Goal: Answer question/provide support

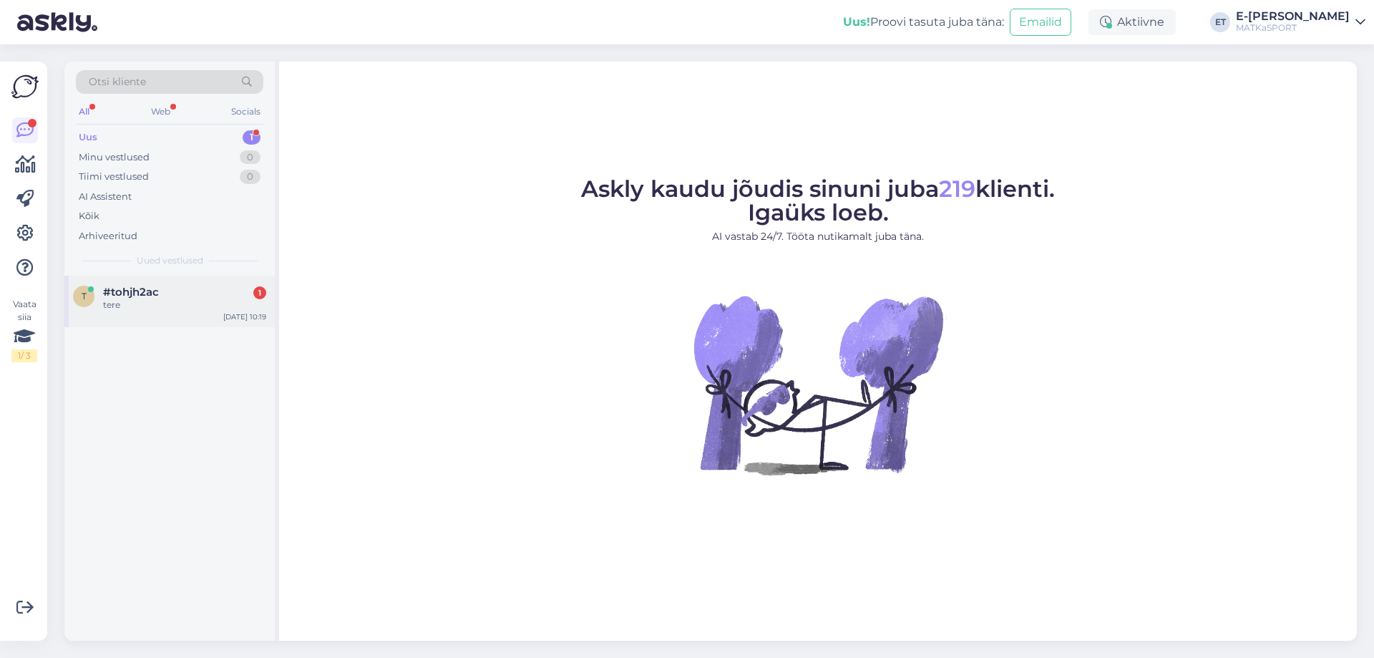
click at [176, 291] on div "#tohjh2ac 1" at bounding box center [184, 292] width 163 height 13
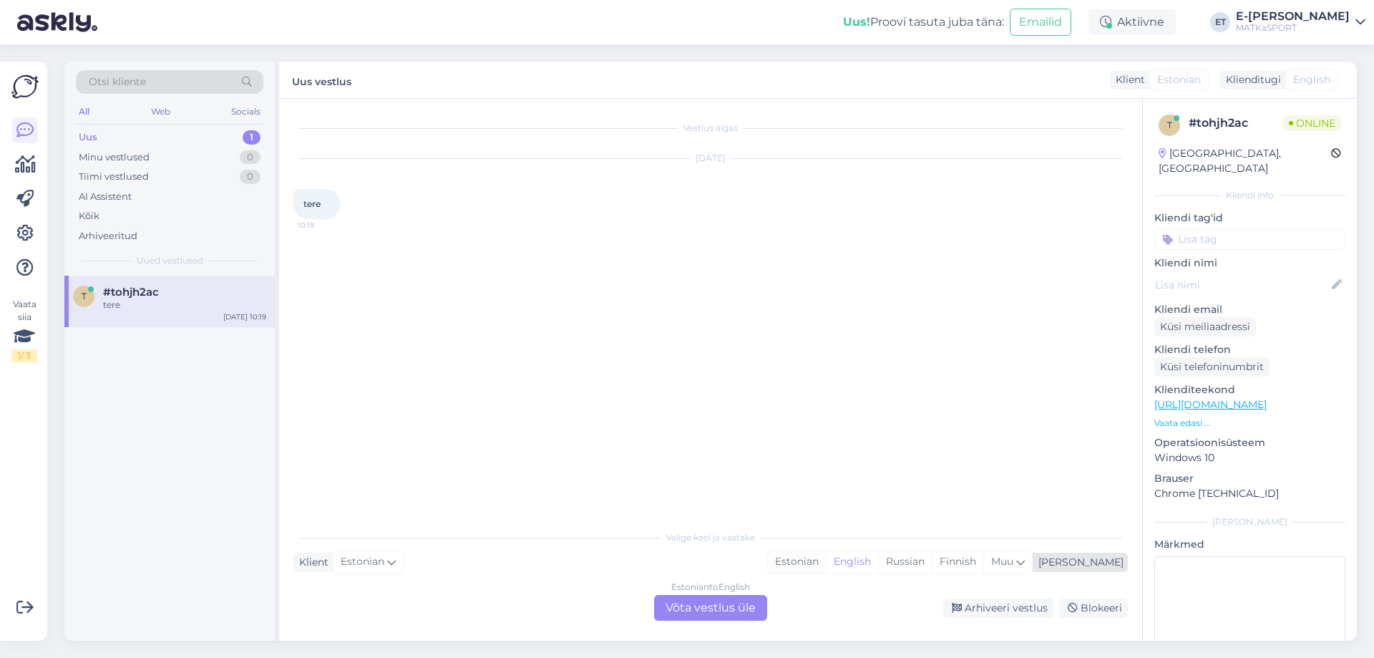
click at [826, 568] on div "Estonian" at bounding box center [797, 561] width 58 height 21
click at [739, 608] on div "Estonian to Estonian Võta vestlus üle" at bounding box center [710, 608] width 113 height 26
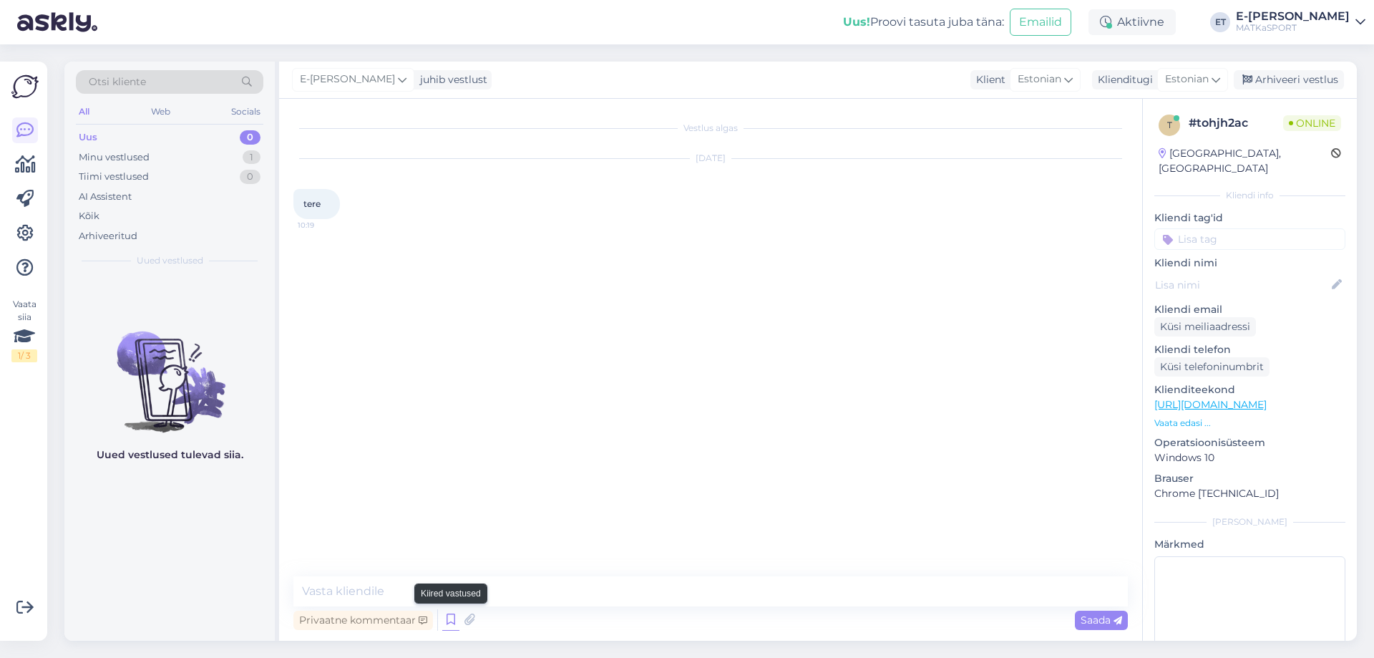
click at [445, 618] on icon at bounding box center [450, 619] width 17 height 21
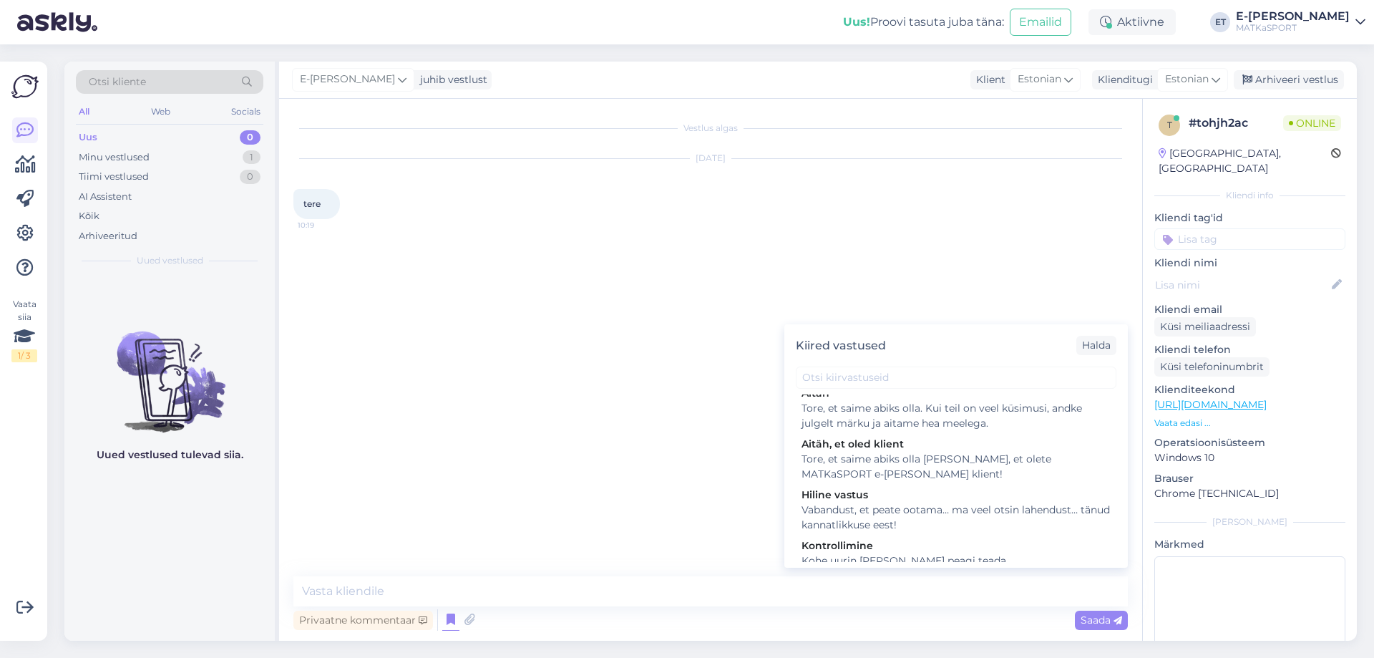
scroll to position [209, 0]
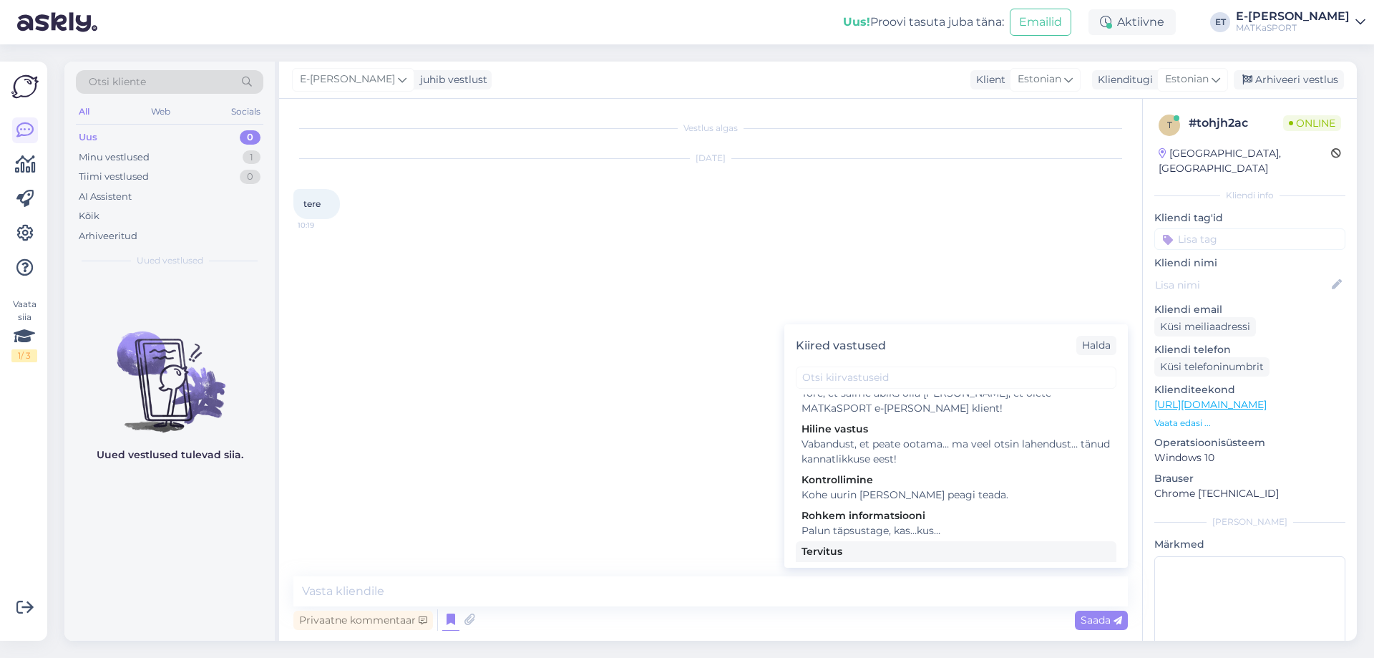
click at [903, 544] on div "Tervitus" at bounding box center [956, 551] width 309 height 15
type textarea "Tere, kuidas saame abiks olla?"
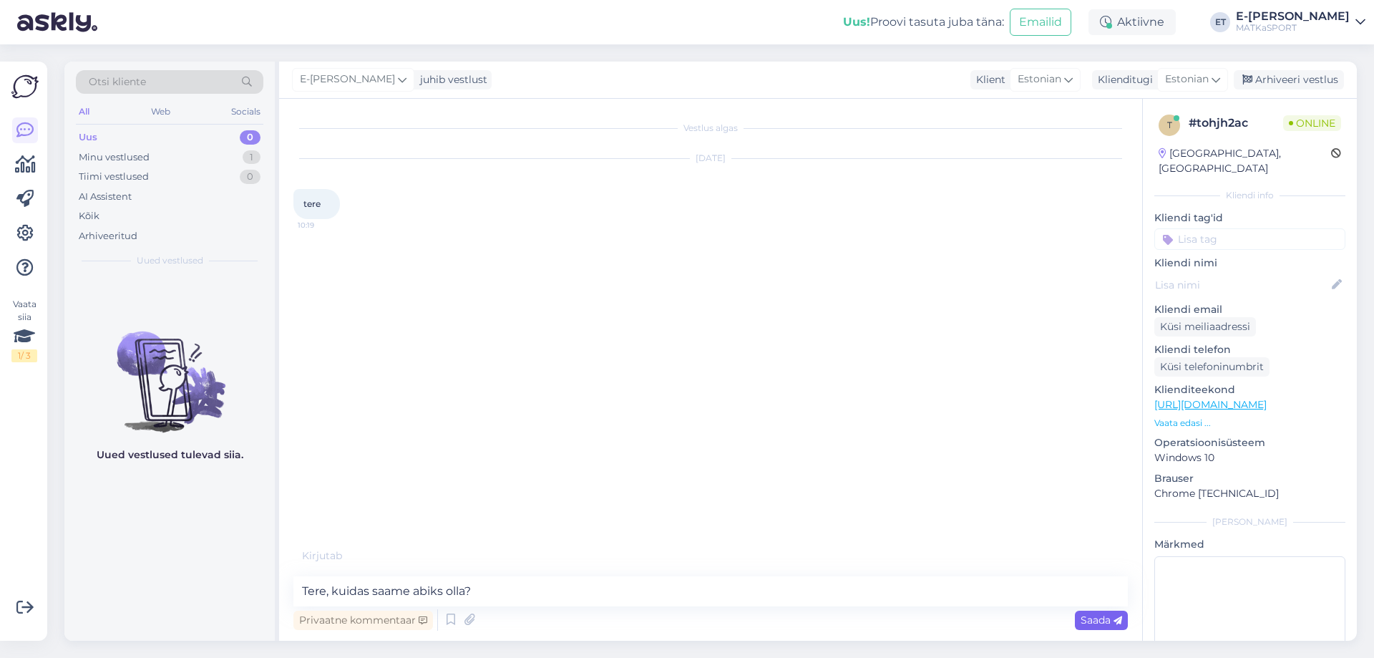
click at [1117, 621] on icon at bounding box center [1118, 620] width 9 height 9
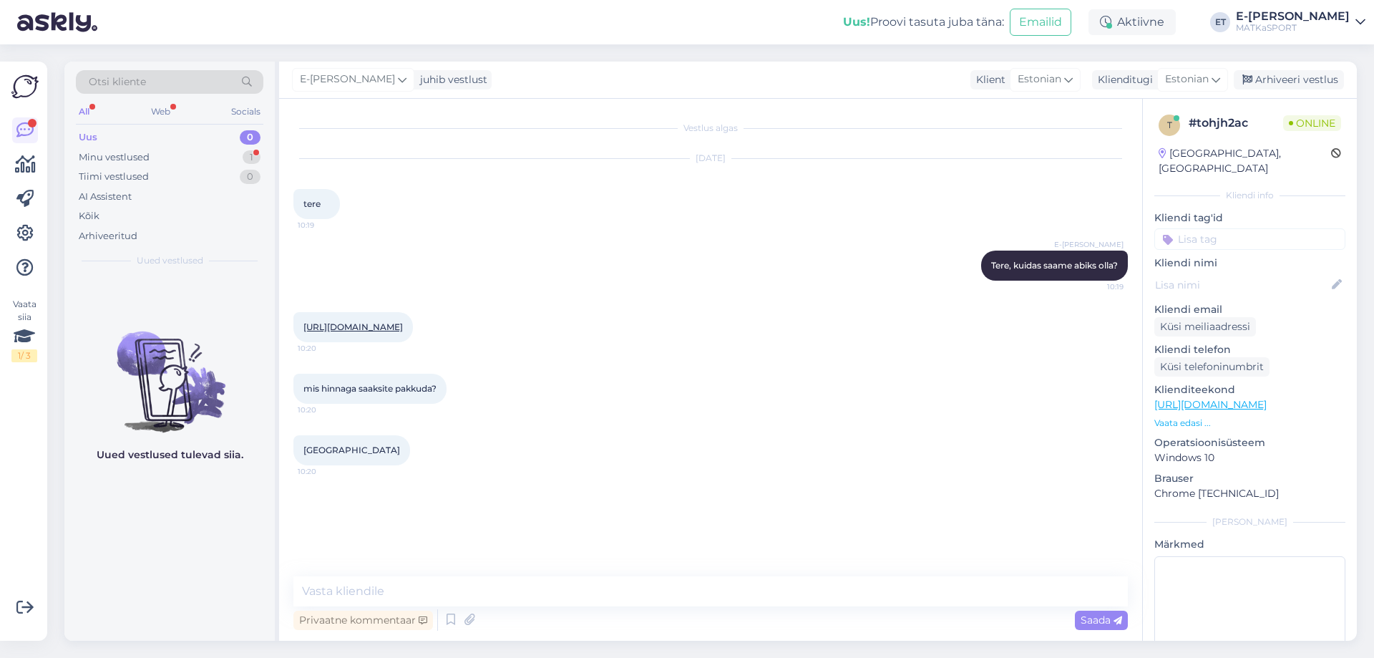
click at [366, 332] on link "[URL][DOMAIN_NAME]" at bounding box center [352, 326] width 99 height 11
click at [343, 586] on textarea at bounding box center [710, 591] width 835 height 30
click at [127, 236] on div "Arhiveeritud" at bounding box center [108, 236] width 59 height 14
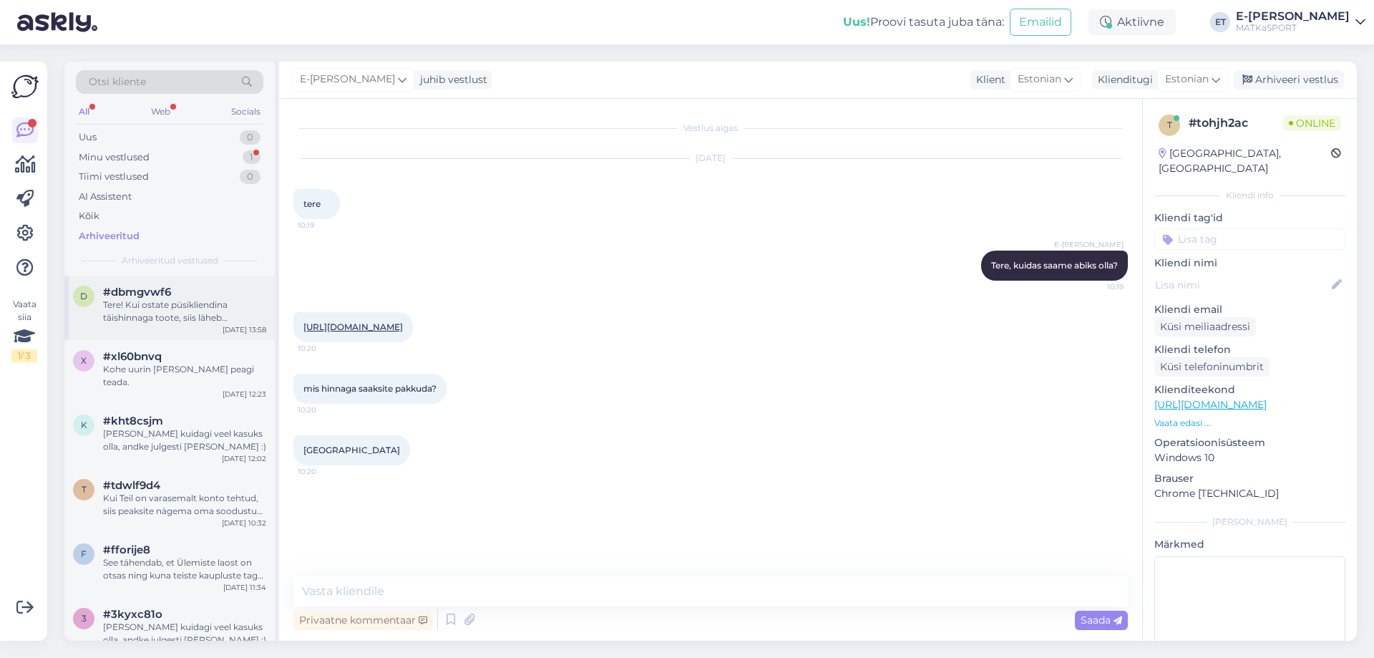
click at [166, 309] on div "Tere! Kui ostate püsikliendina täishinnaga toote, siis läheb täishinnast alla v…" at bounding box center [184, 311] width 163 height 26
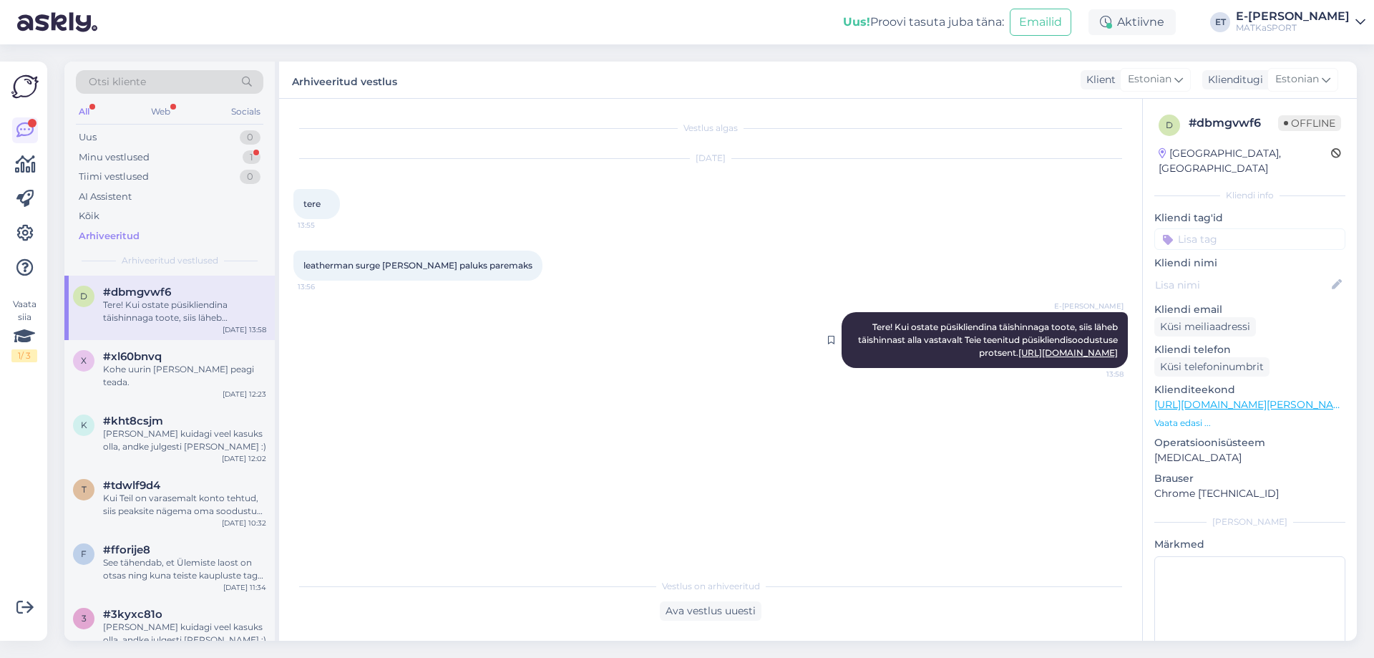
drag, startPoint x: 893, startPoint y: 329, endPoint x: 1122, endPoint y: 353, distance: 231.1
click at [1122, 353] on div "E-[PERSON_NAME] Tere! Kui ostate püsikliendina täishinnaga toote, siis läheb tä…" at bounding box center [985, 340] width 286 height 56
copy span "Kui ostate püsikliendina täishinnaga toote, siis läheb täishinnast alla vastava…"
click at [130, 159] on div "Minu vestlused" at bounding box center [114, 157] width 71 height 14
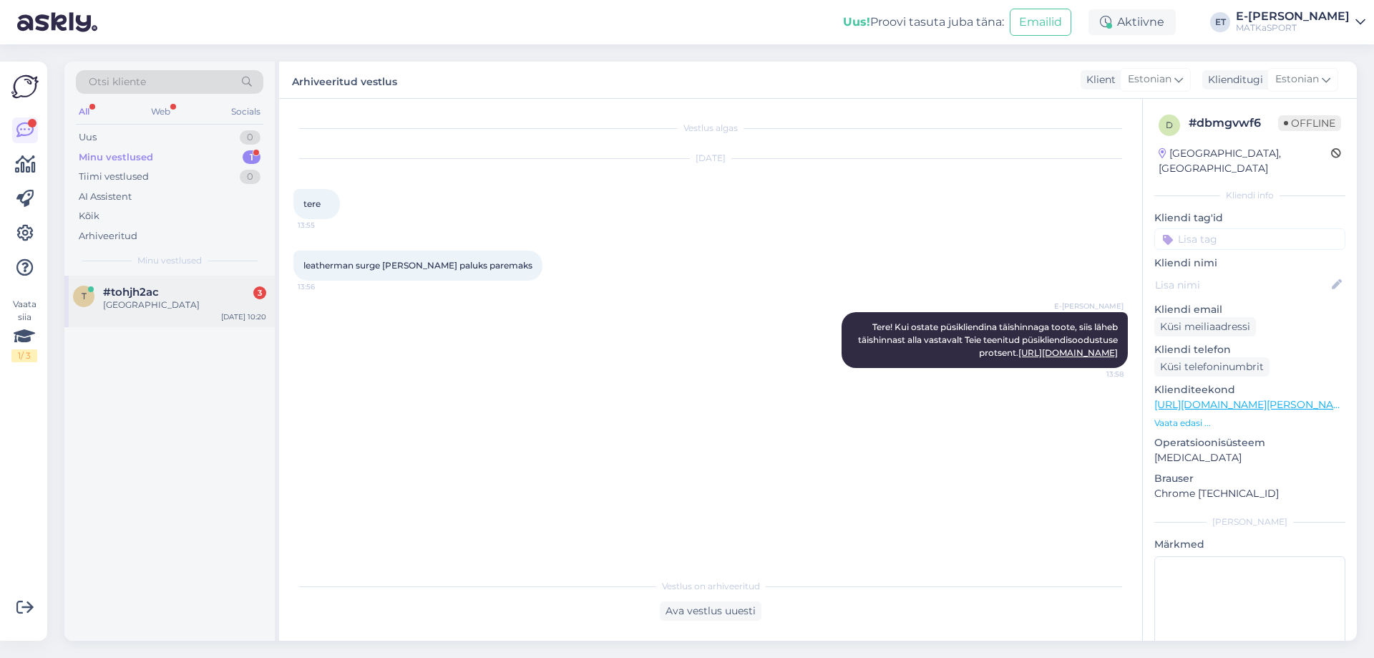
click at [128, 305] on div "[GEOGRAPHIC_DATA]" at bounding box center [184, 304] width 163 height 13
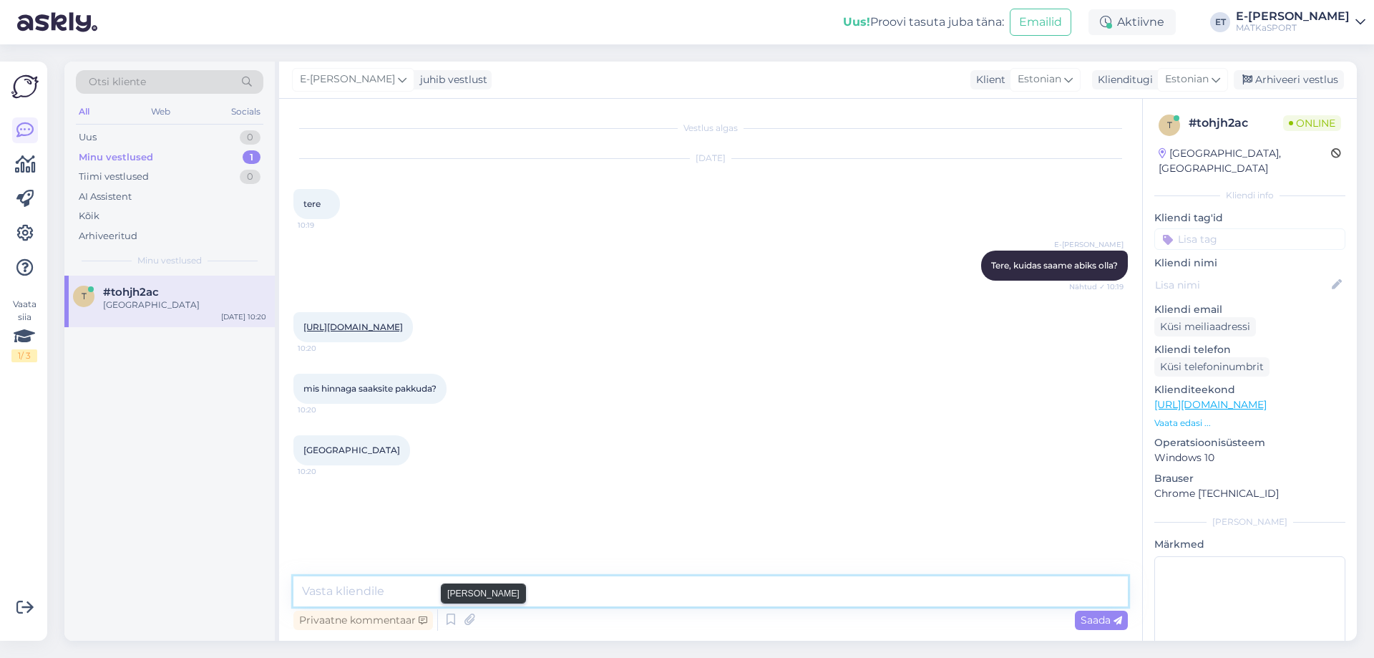
click at [479, 601] on textarea at bounding box center [710, 591] width 835 height 30
paste textarea "Kui ostate püsikliendina täishinnaga toote, siis läheb täishinnast alla vastava…"
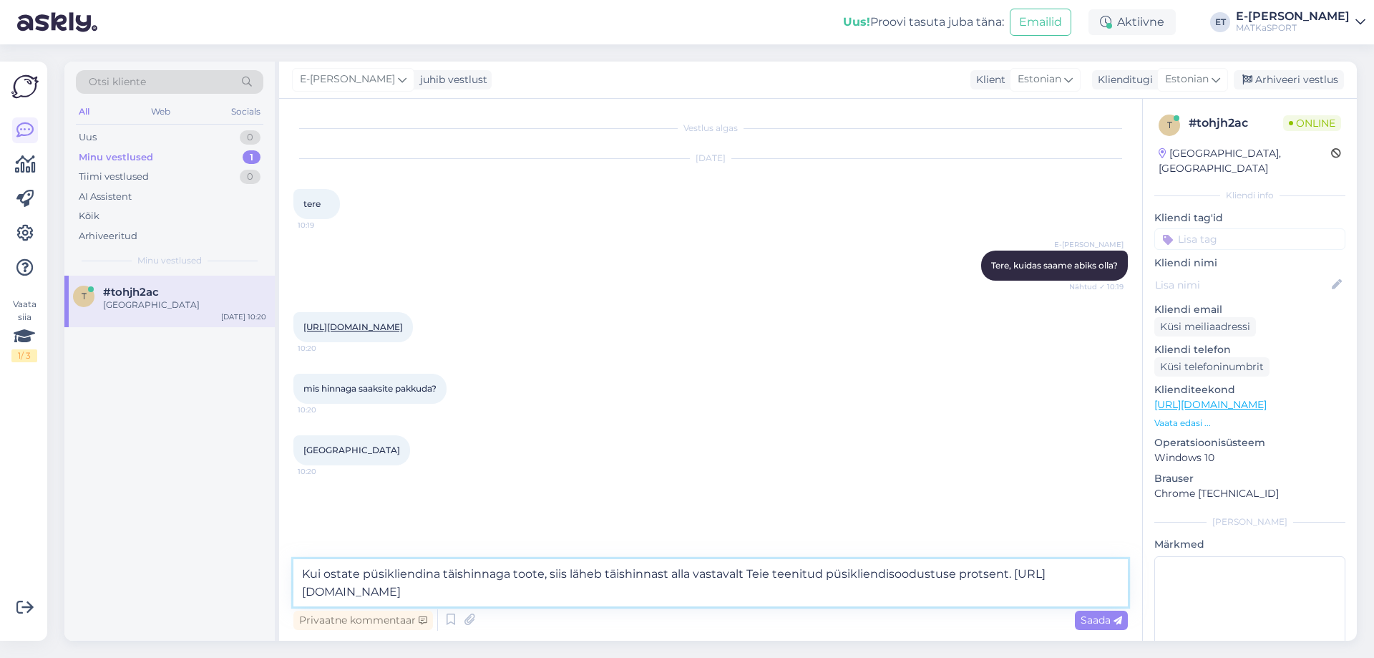
click at [363, 573] on textarea "Kui ostate püsikliendina täishinnaga toote, siis läheb täishinnast alla vastava…" at bounding box center [710, 582] width 835 height 47
drag, startPoint x: 545, startPoint y: 573, endPoint x: 644, endPoint y: 570, distance: 98.8
click at [644, 570] on textarea "Kui ostate täishinnaga toote püsikliendina täishinnaga toote, siis läheb täishi…" at bounding box center [710, 582] width 835 height 47
type textarea "Kui ostate täishinnaga toote püsikliendina, siis läheb täishinnast alla vastava…"
click at [1114, 622] on icon at bounding box center [1118, 620] width 9 height 9
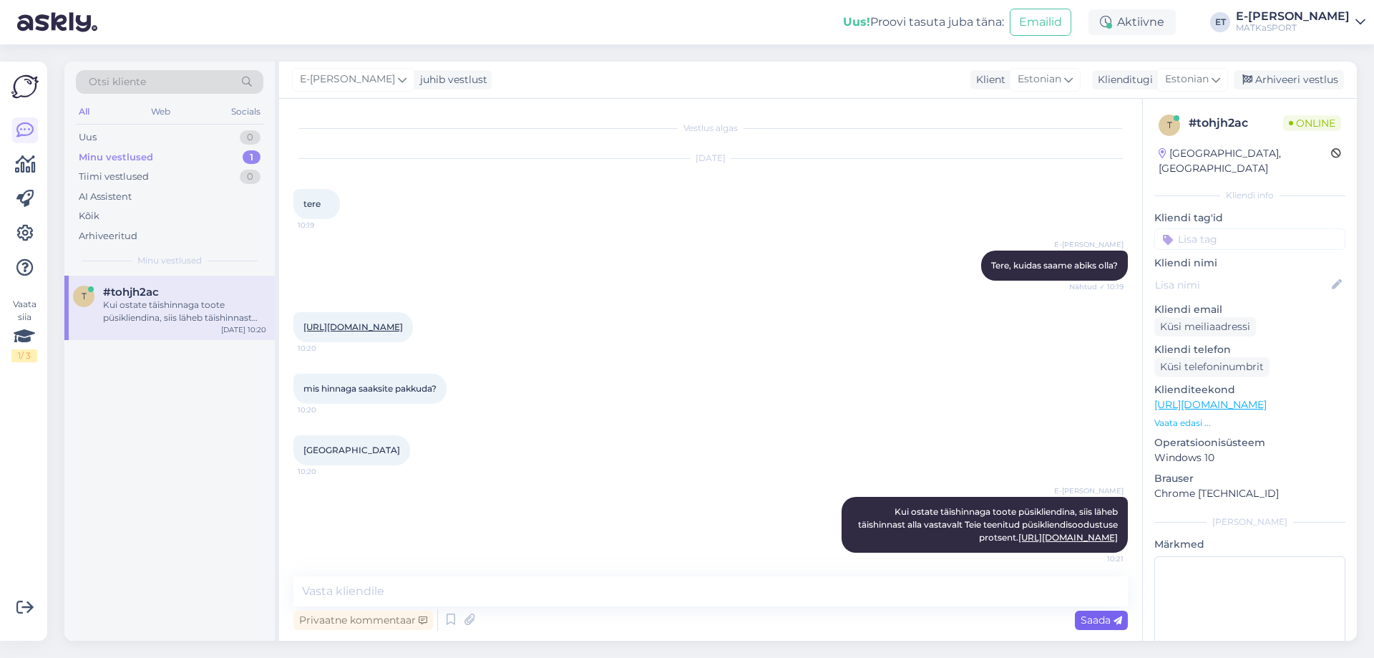
scroll to position [57, 0]
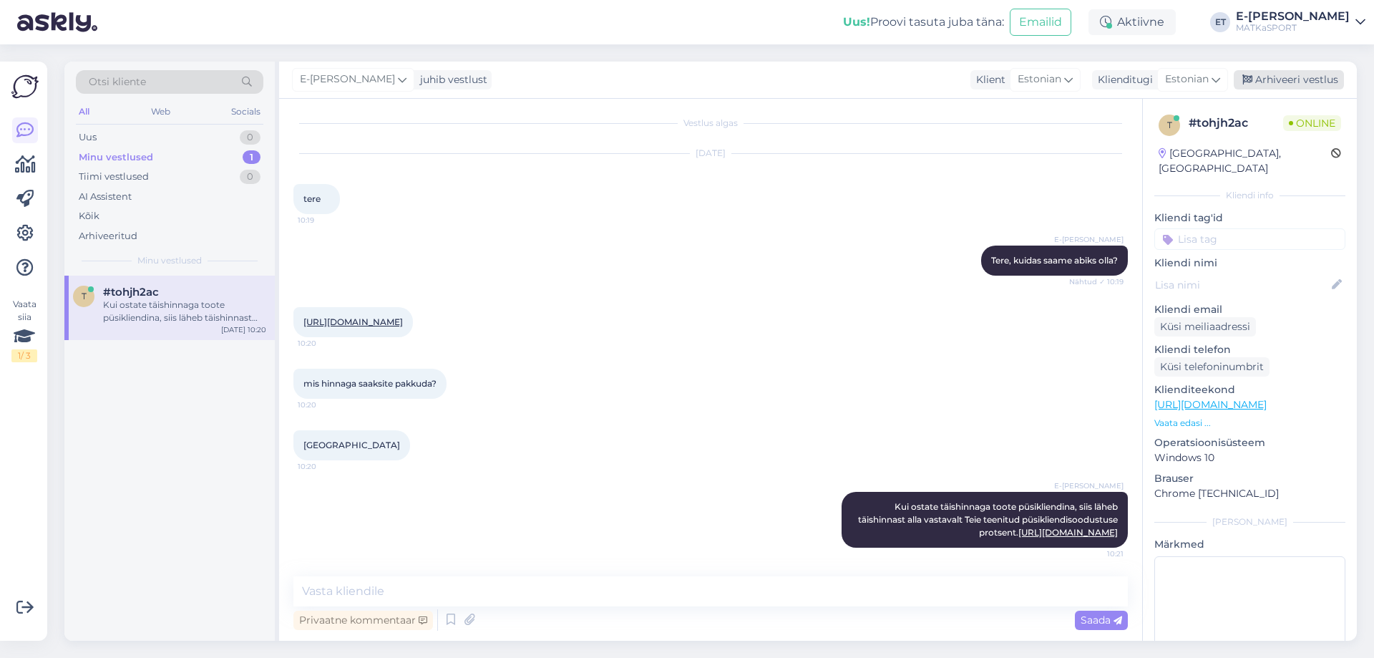
click at [1285, 75] on div "Arhiveeri vestlus" at bounding box center [1289, 79] width 110 height 19
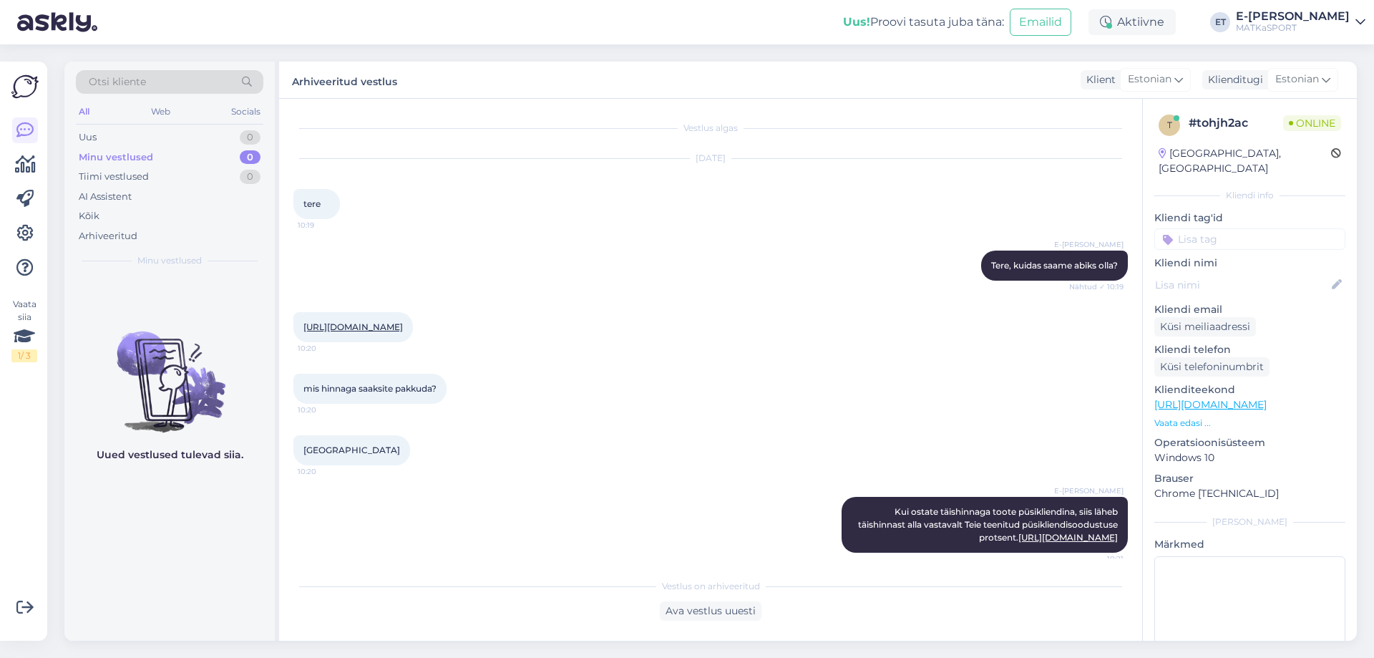
scroll to position [62, 0]
